Goal: Use online tool/utility: Utilize a website feature to perform a specific function

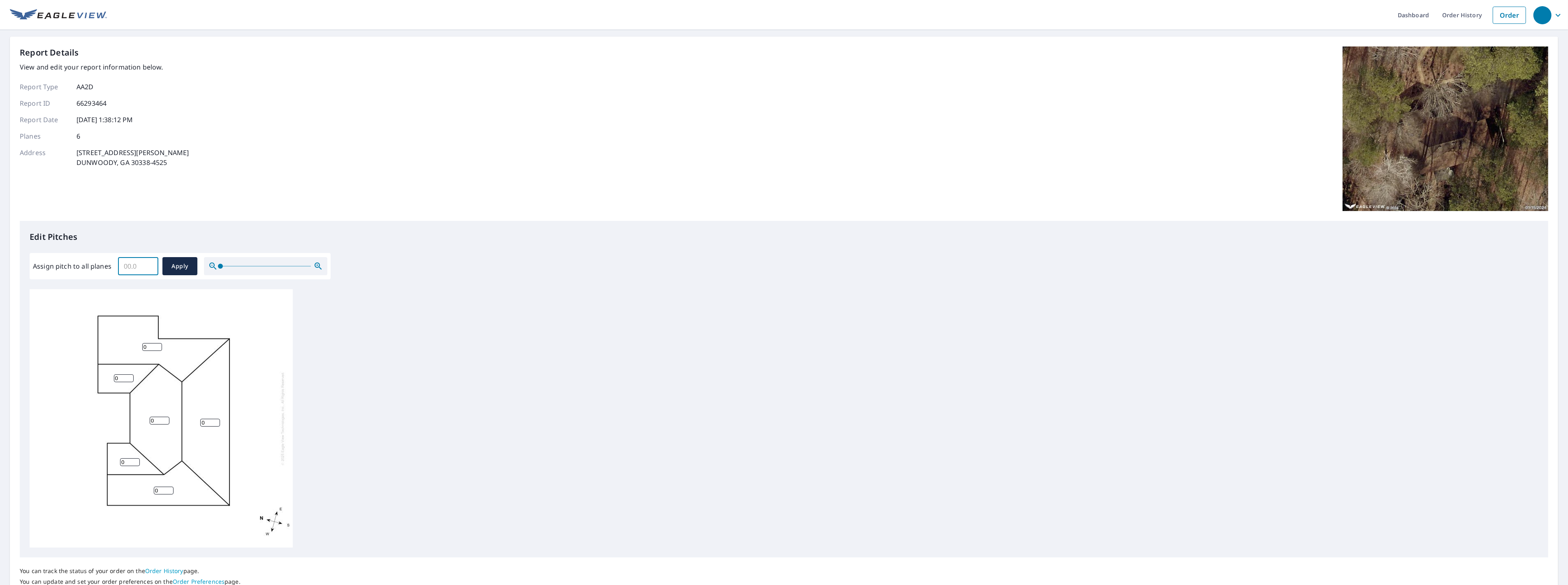
click at [129, 269] on input "Assign pitch to all planes" at bounding box center [138, 266] width 40 height 23
type input "3"
click at [180, 268] on span "Apply" at bounding box center [180, 266] width 22 height 10
type input "3"
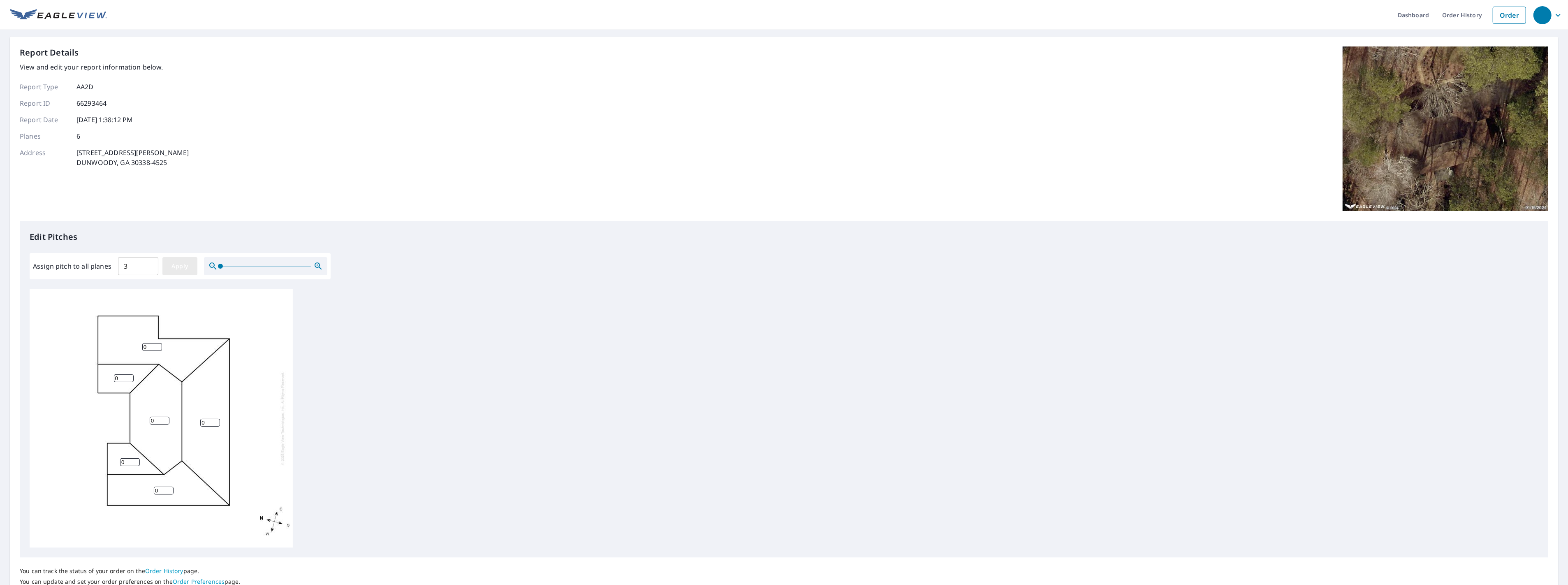
type input "3"
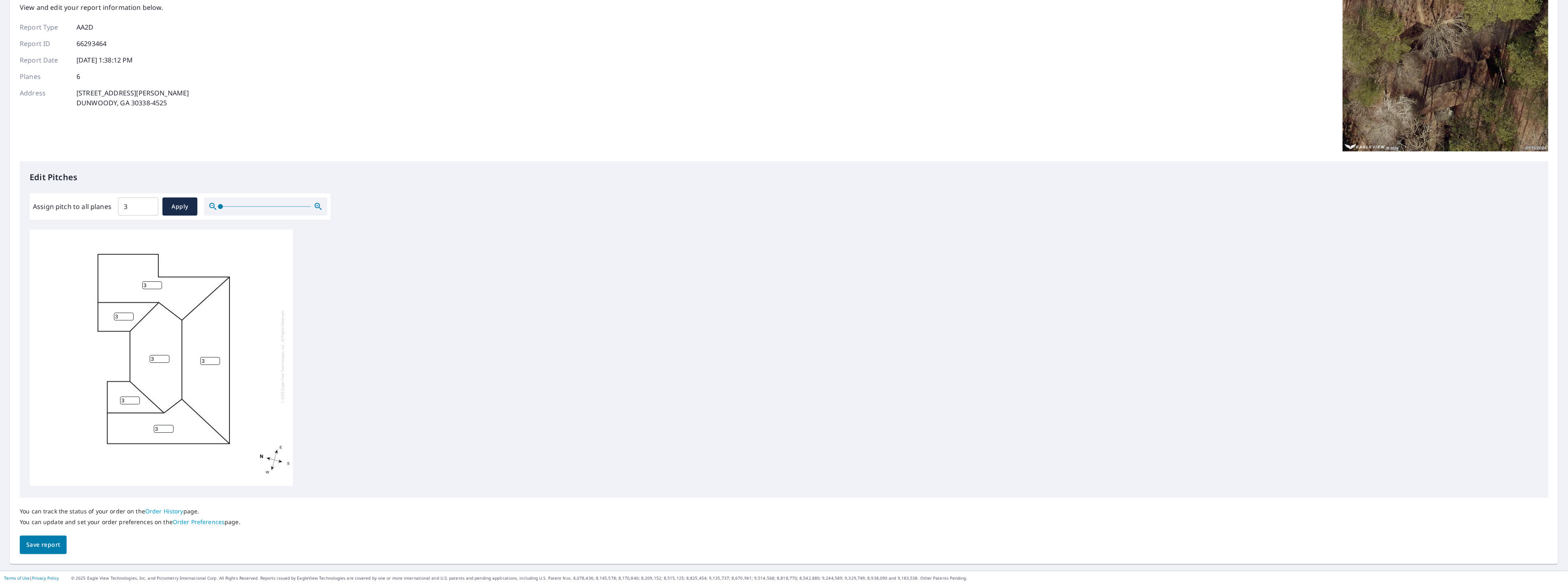
click at [54, 545] on span "Save report" at bounding box center [43, 544] width 33 height 10
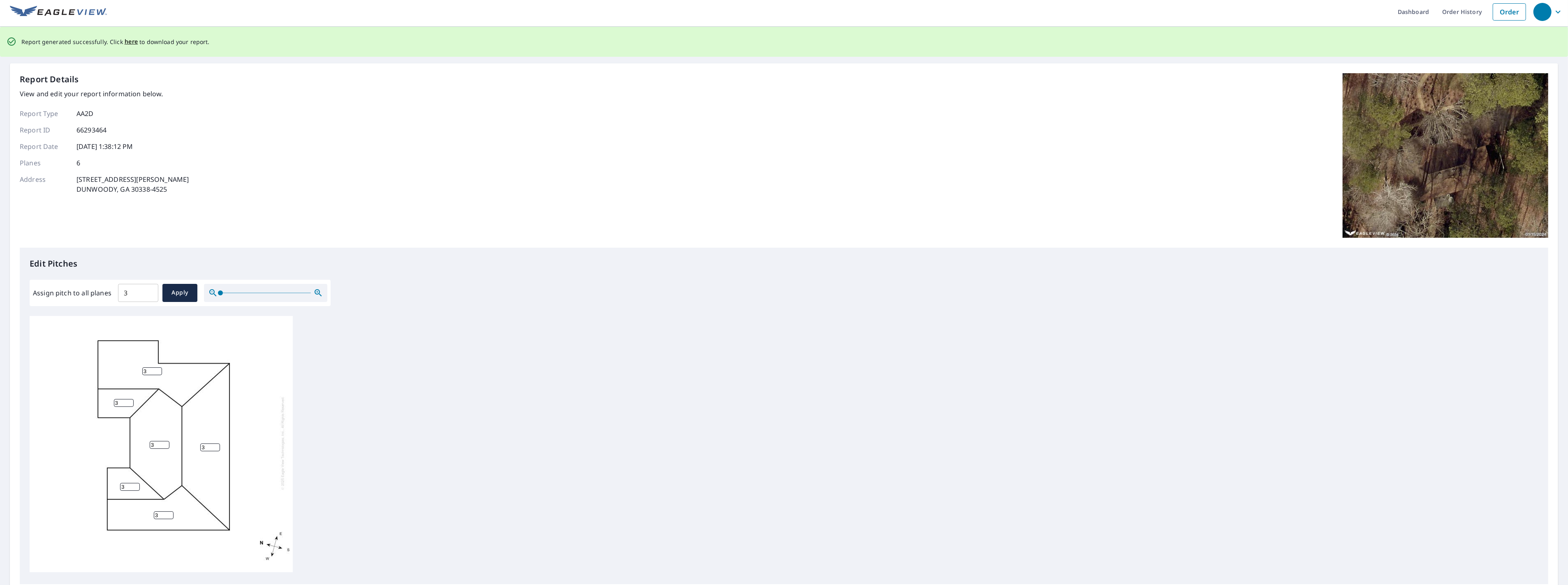
scroll to position [0, 0]
click at [128, 44] on span "here" at bounding box center [131, 45] width 13 height 10
